Goal: Share content

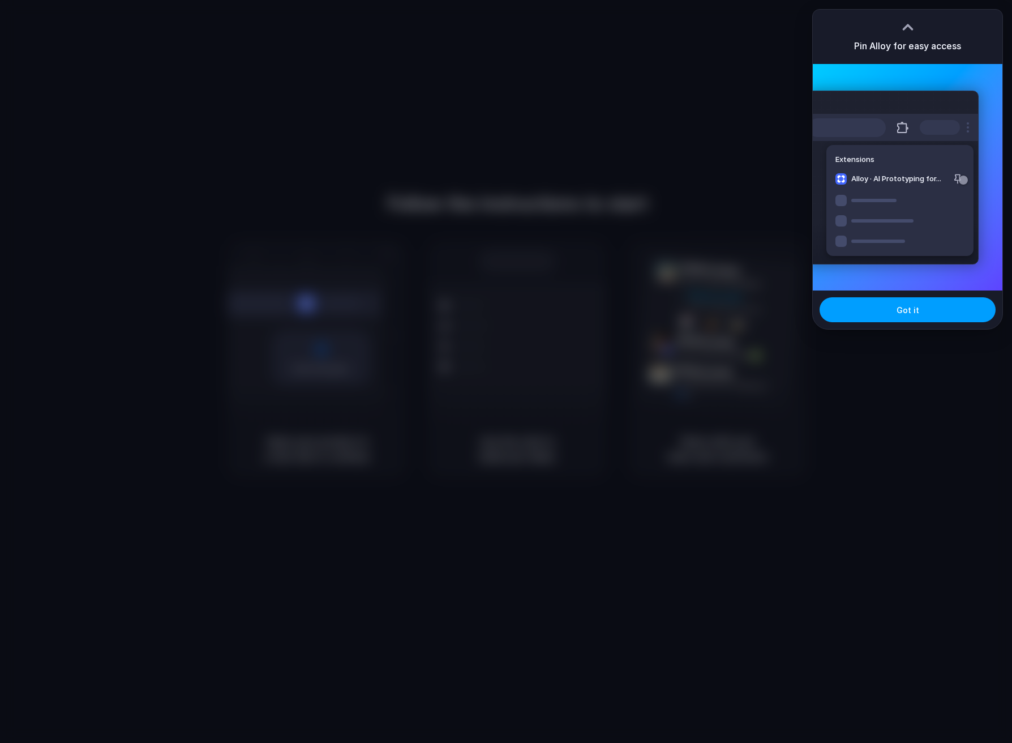
click at [878, 304] on button "Got it" at bounding box center [908, 309] width 176 height 25
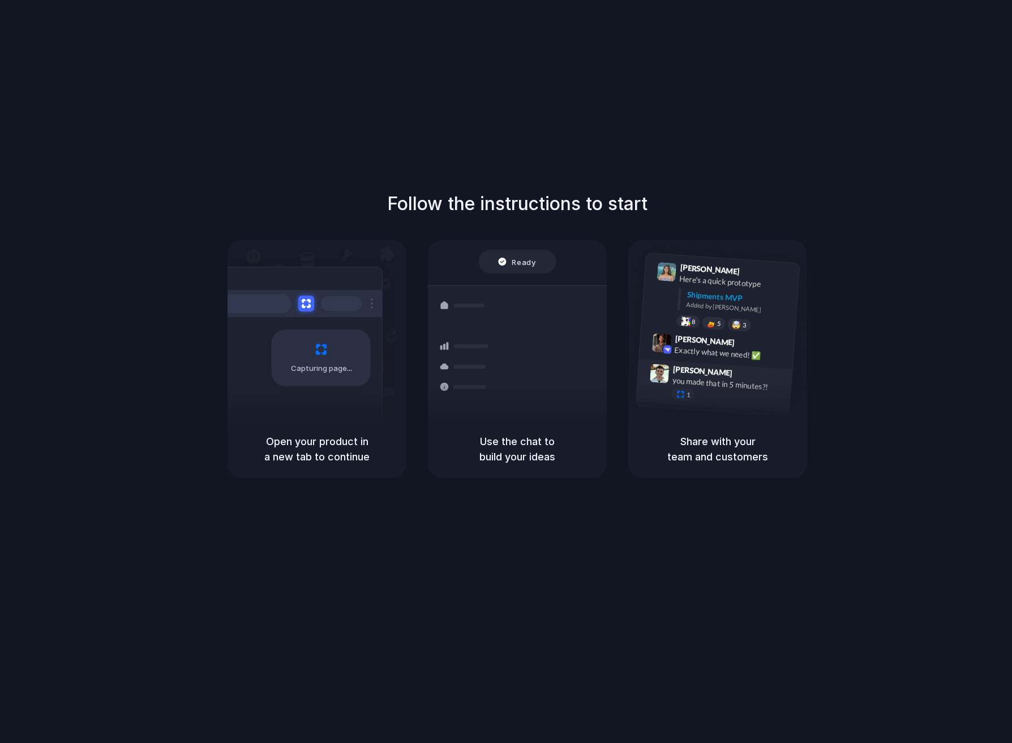
click at [684, 374] on span "[PERSON_NAME]" at bounding box center [703, 371] width 60 height 16
click at [576, 201] on h1 "Follow the instructions to start" at bounding box center [517, 203] width 260 height 27
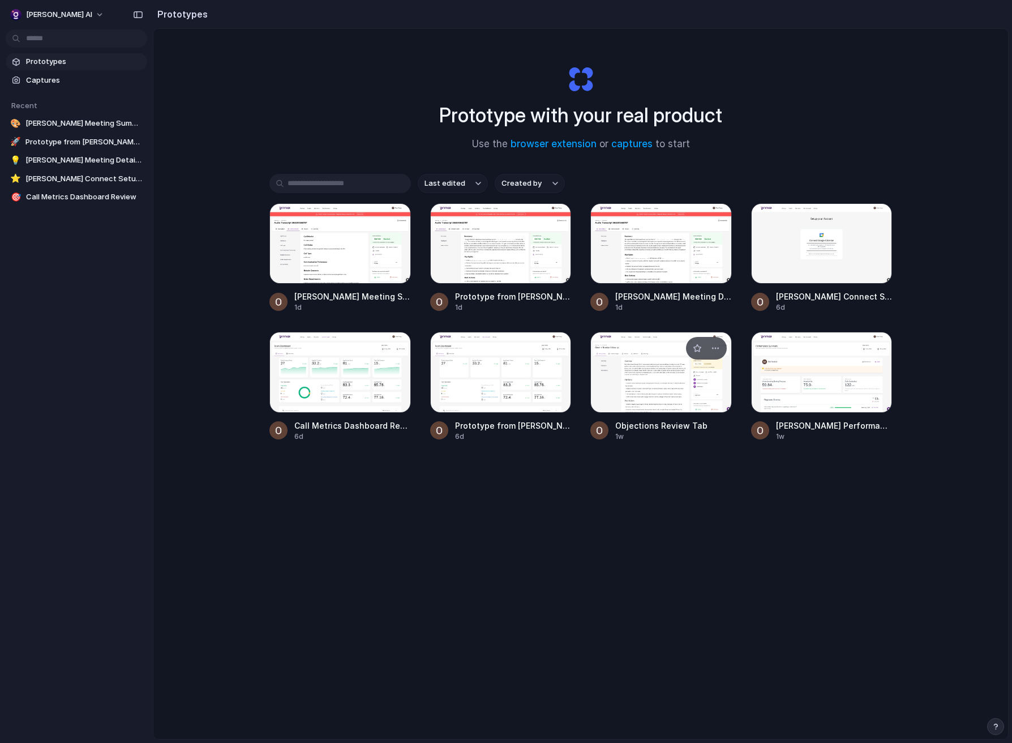
click at [655, 396] on div at bounding box center [661, 372] width 142 height 80
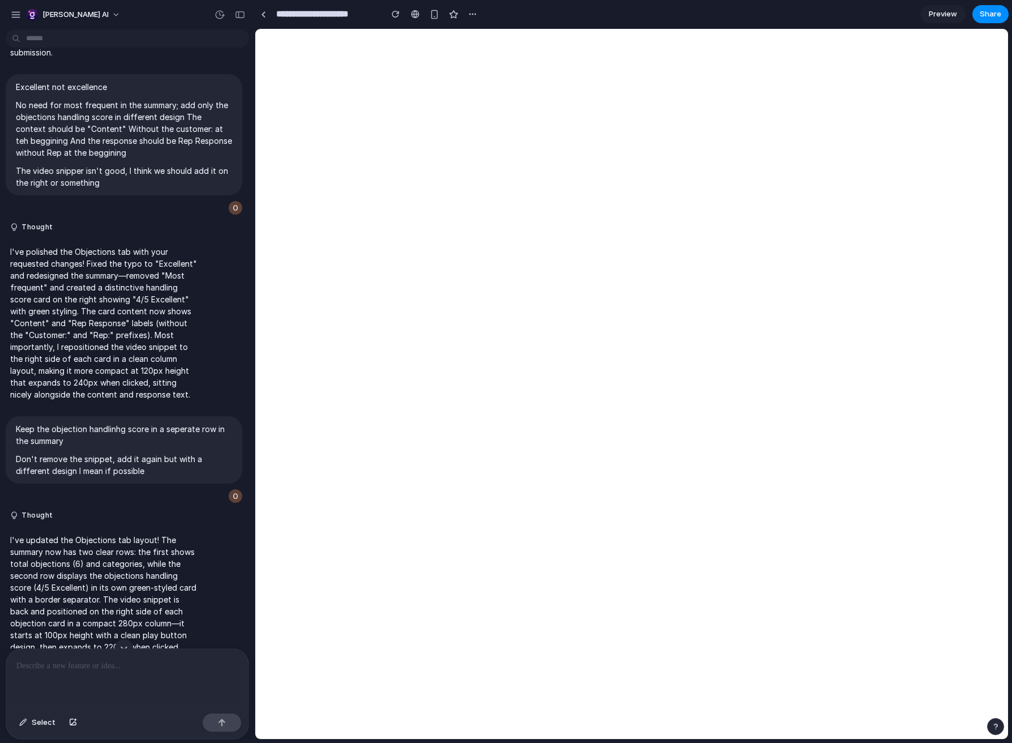
scroll to position [5985, 0]
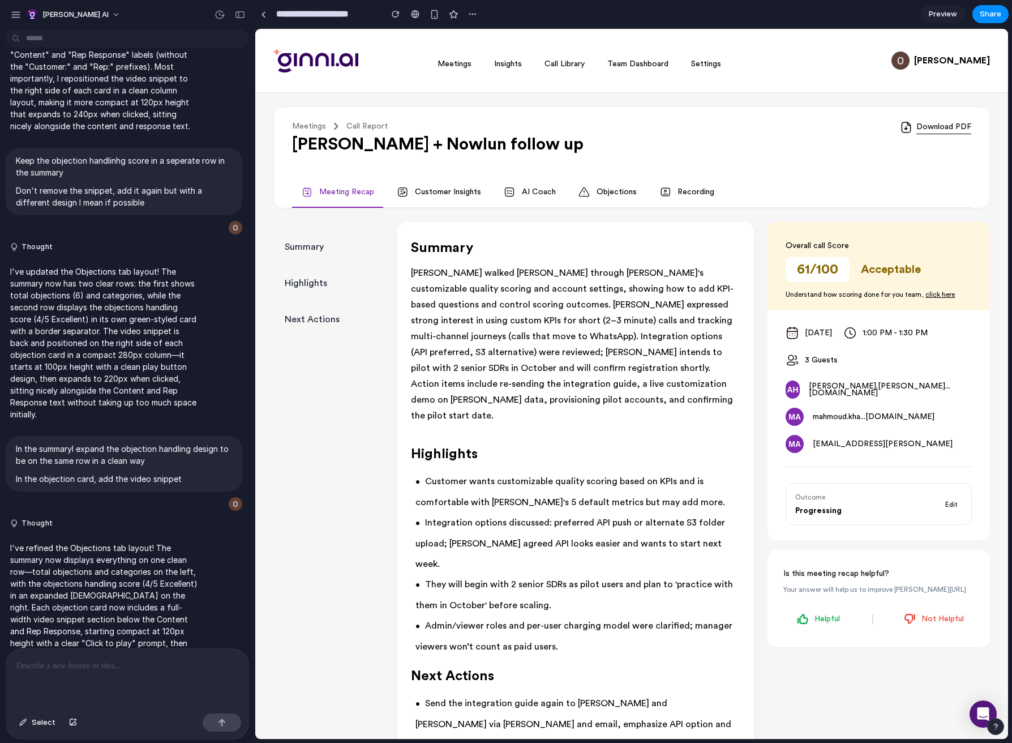
click at [616, 193] on link "Objections" at bounding box center [607, 192] width 76 height 31
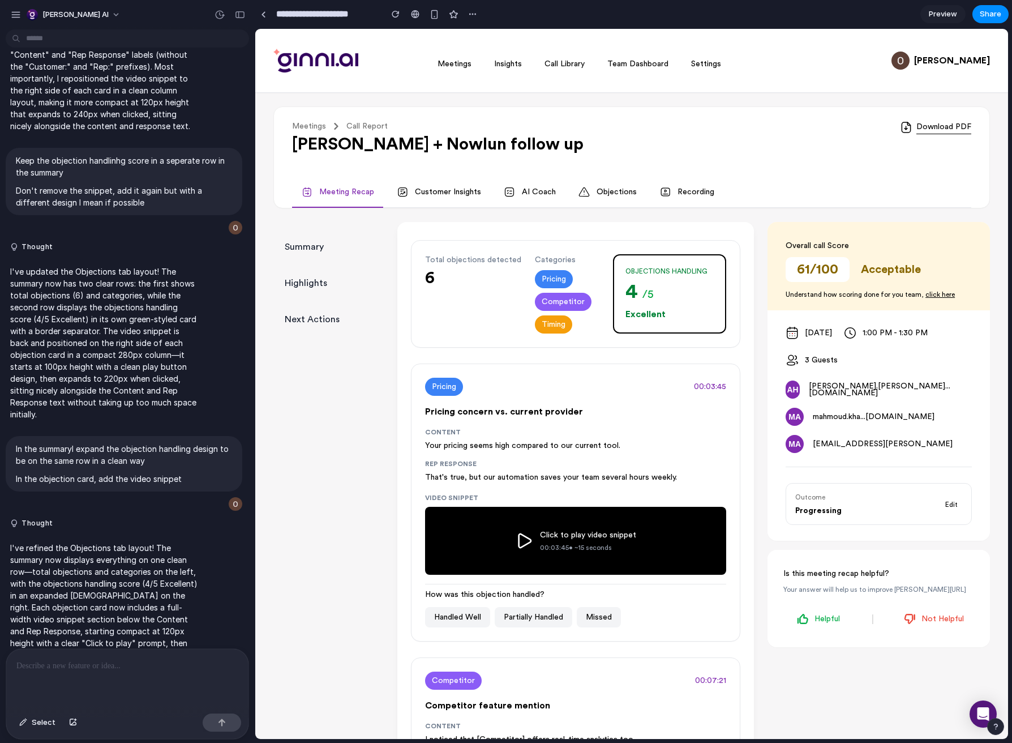
click at [88, 672] on div at bounding box center [127, 679] width 242 height 60
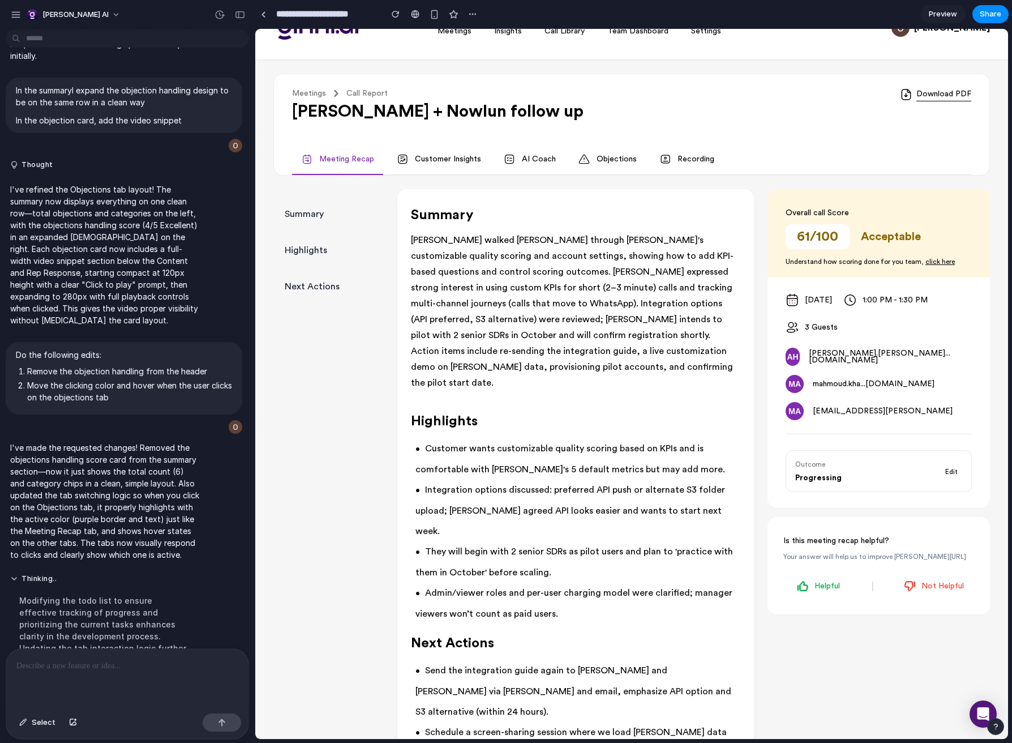
scroll to position [0, 0]
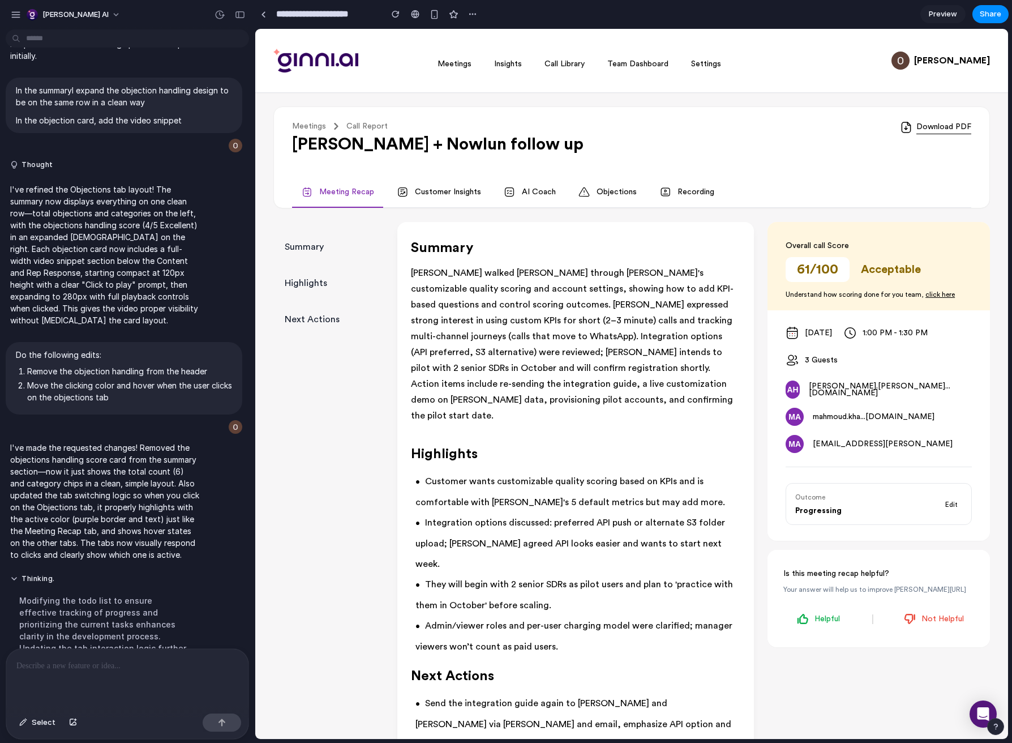
click at [607, 190] on link "Objections" at bounding box center [607, 192] width 76 height 31
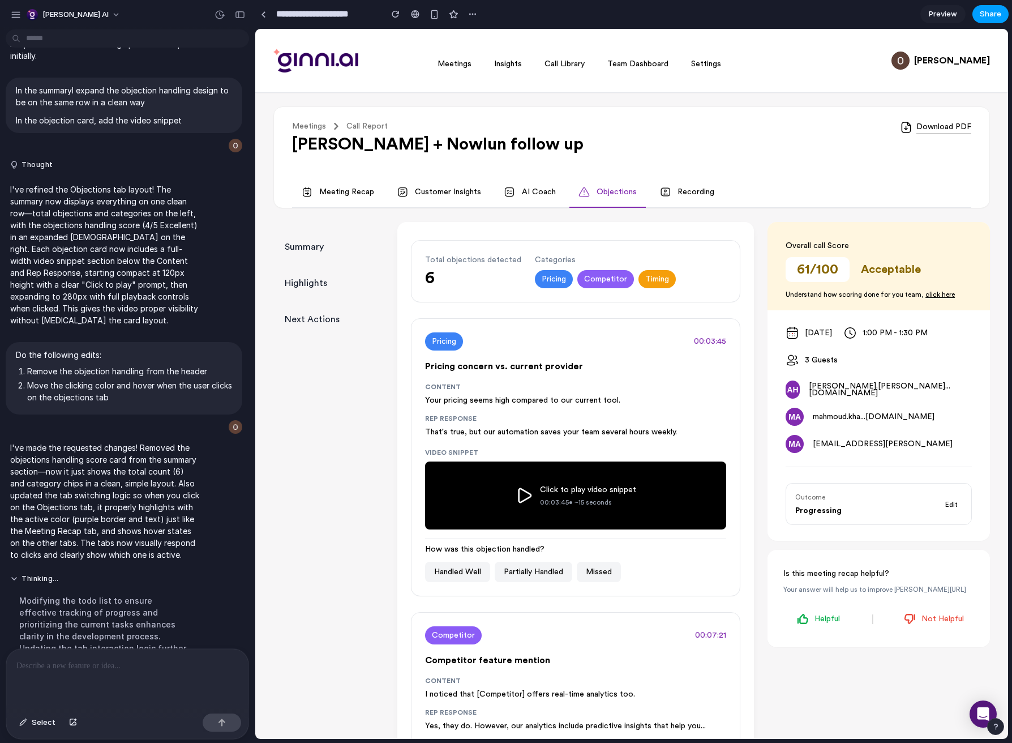
click at [995, 20] on button "Share" at bounding box center [990, 14] width 36 height 18
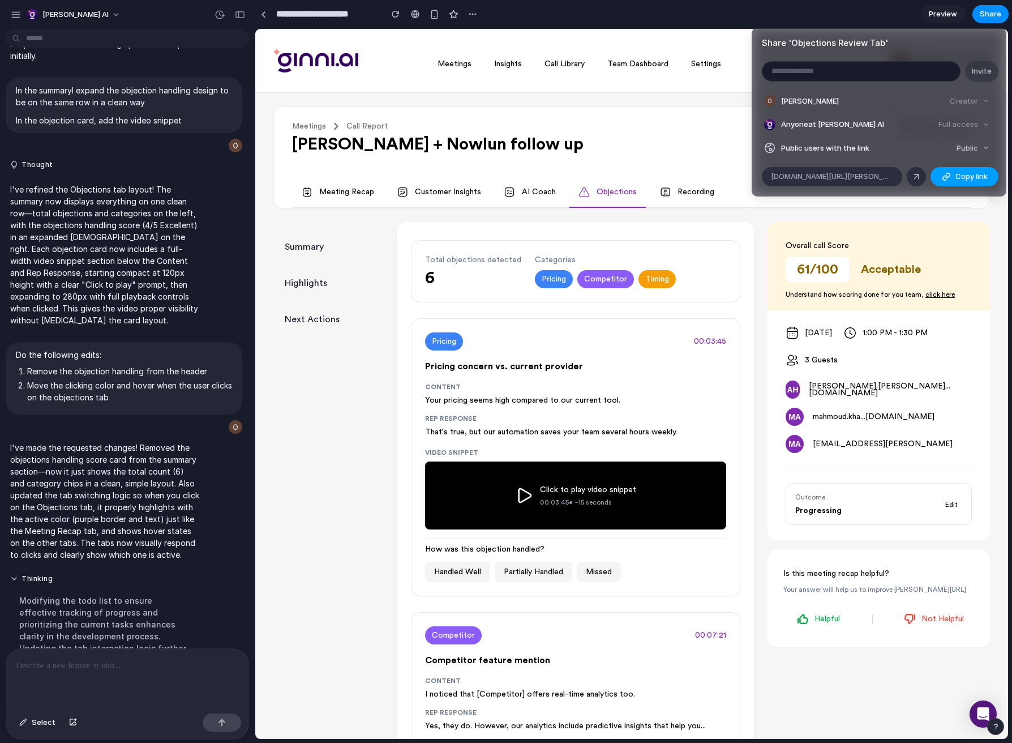
click at [972, 179] on span "Copy link" at bounding box center [971, 176] width 32 height 11
